Goal: Navigation & Orientation: Find specific page/section

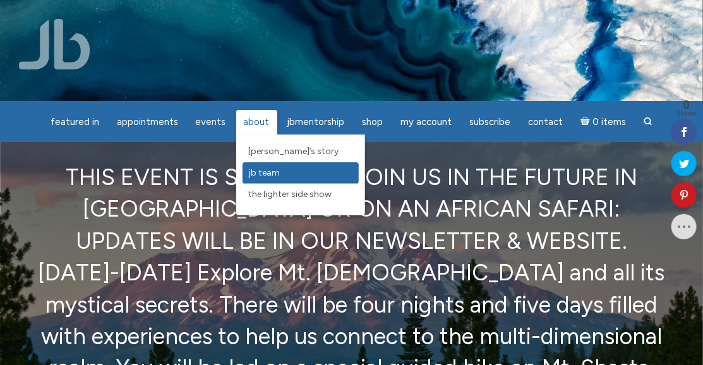
click at [255, 172] on span "JB Team" at bounding box center [265, 172] width 32 height 11
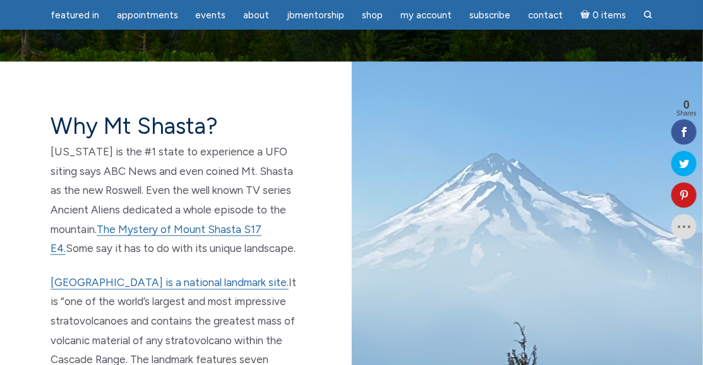
scroll to position [568, 0]
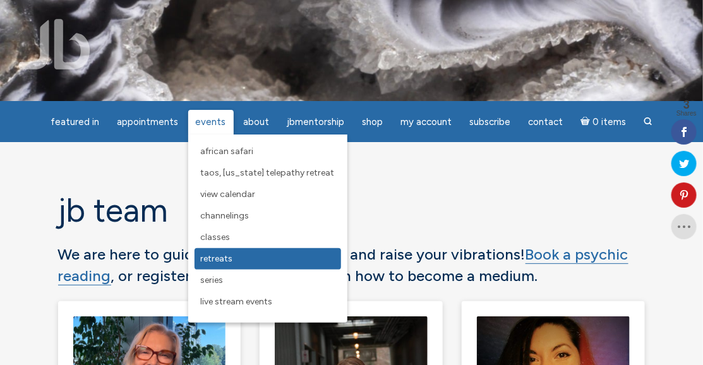
click at [218, 259] on span "Retreats" at bounding box center [217, 258] width 32 height 11
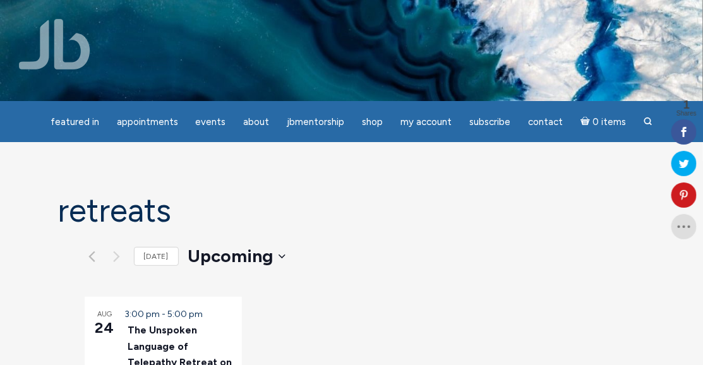
click at [75, 59] on img at bounding box center [54, 44] width 71 height 51
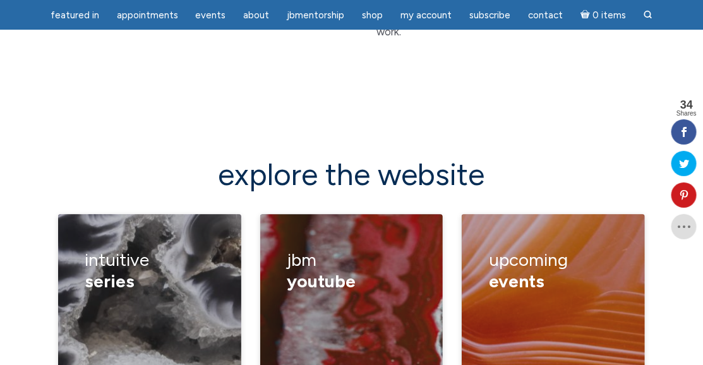
scroll to position [2462, 0]
